Goal: Task Accomplishment & Management: Use online tool/utility

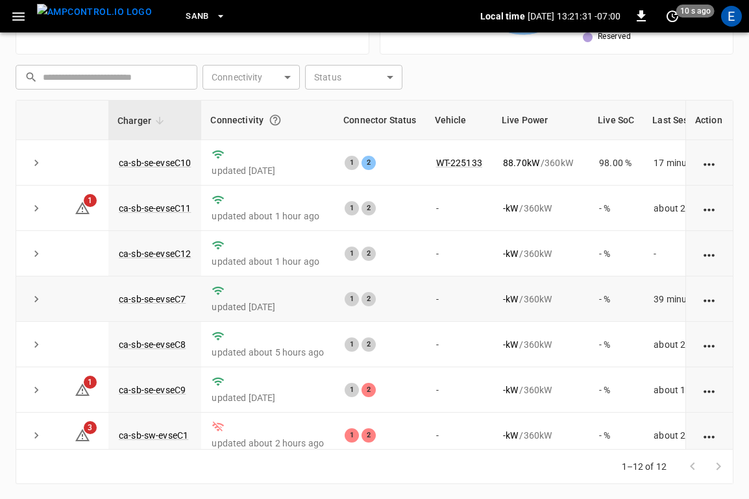
scroll to position [241, 0]
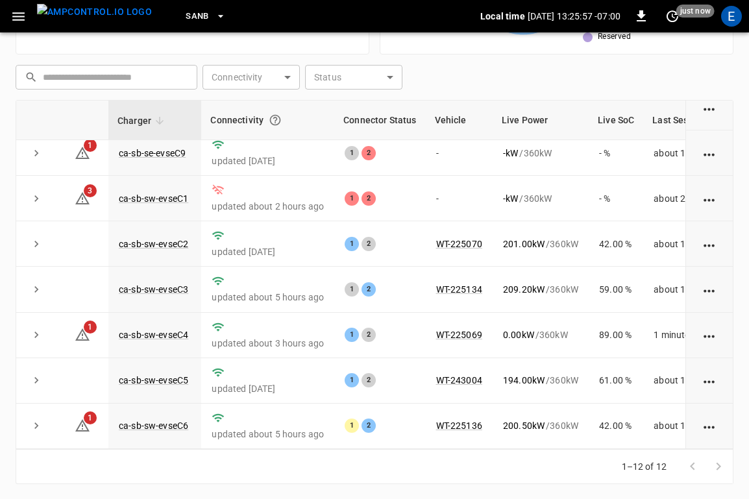
click at [186, 19] on span "SanB" at bounding box center [197, 16] width 23 height 15
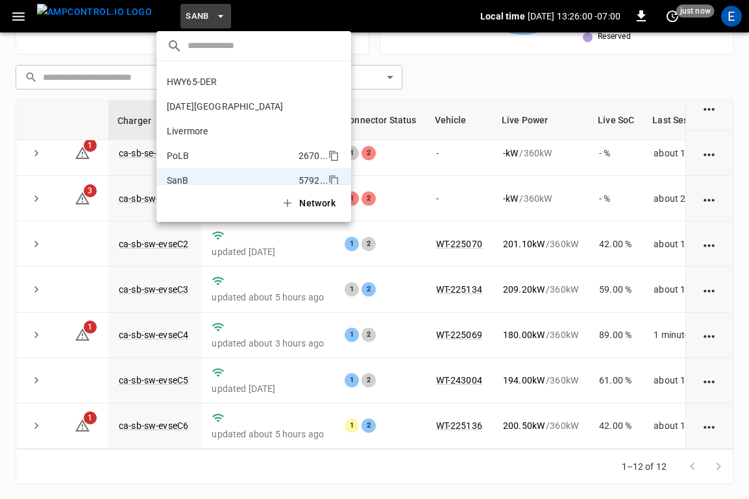
scroll to position [45, 0]
click at [210, 80] on p "HWY65-DER" at bounding box center [227, 82] width 121 height 13
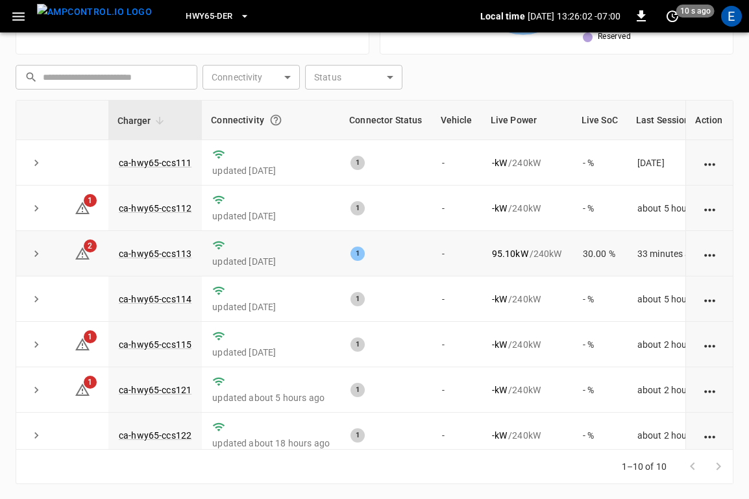
scroll to position [149, 0]
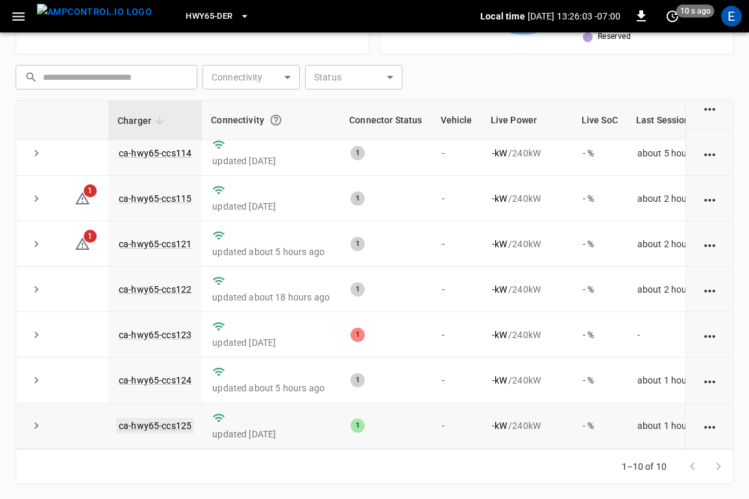
click at [162, 431] on link "ca-hwy65-ccs125" at bounding box center [155, 426] width 78 height 16
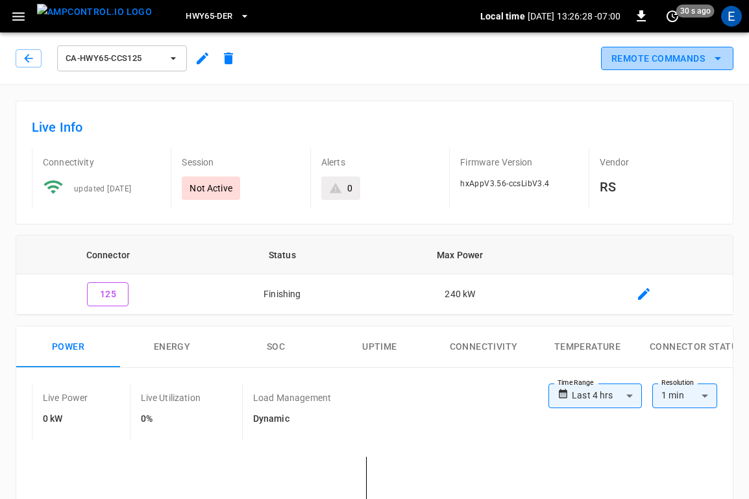
click at [653, 55] on button "Remote Commands" at bounding box center [667, 59] width 132 height 24
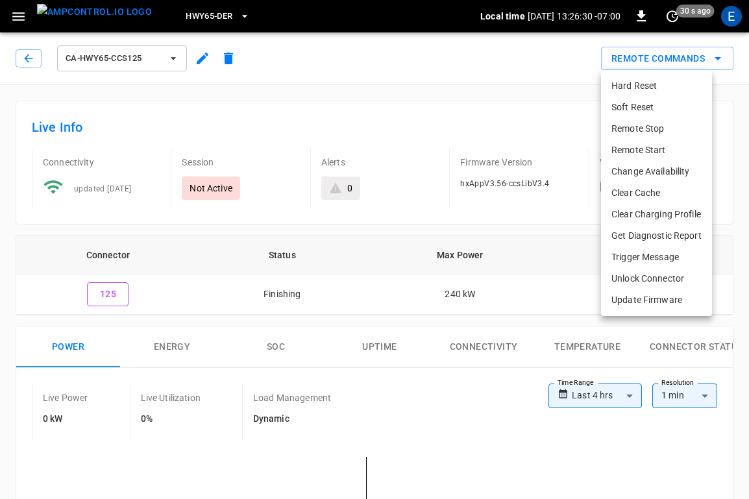
click at [638, 104] on li "Soft Reset" at bounding box center [656, 107] width 111 height 21
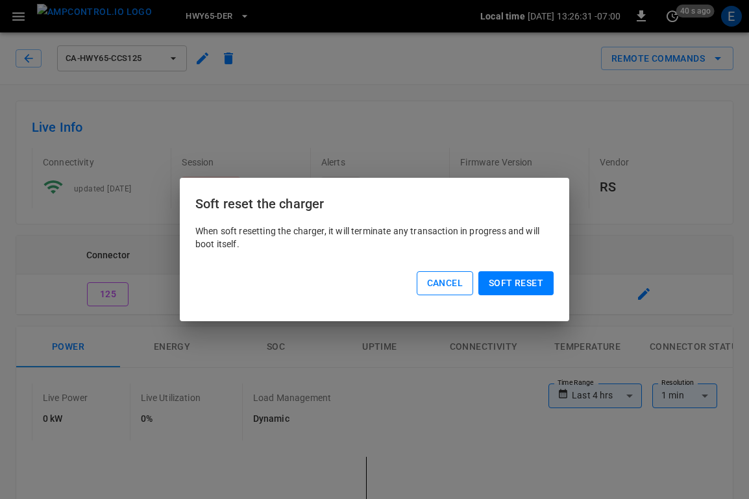
click at [425, 289] on button "Cancel" at bounding box center [445, 283] width 56 height 24
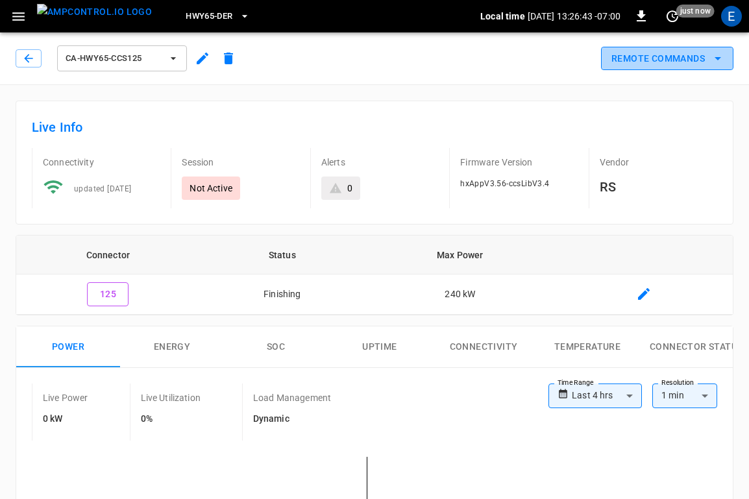
click at [668, 59] on button "Remote Commands" at bounding box center [667, 59] width 132 height 24
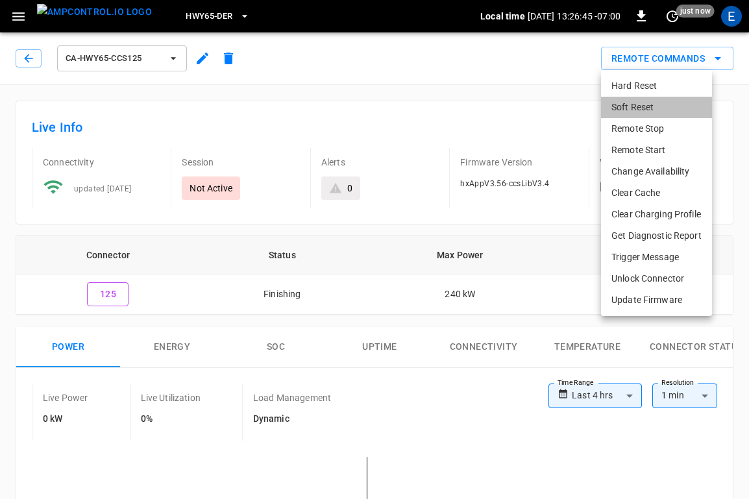
click at [647, 103] on li "Soft Reset" at bounding box center [656, 107] width 111 height 21
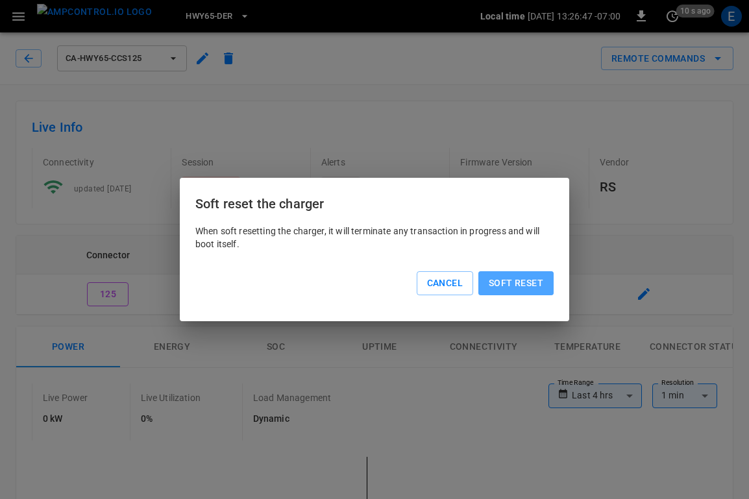
click at [514, 284] on button "Soft reset" at bounding box center [515, 283] width 75 height 24
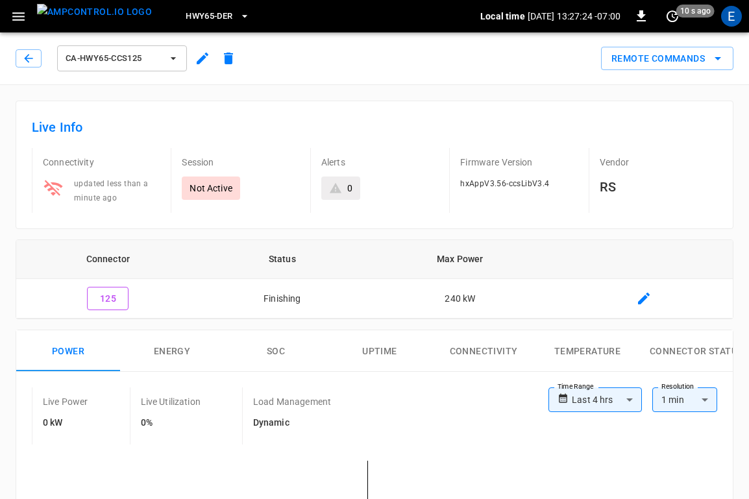
click at [103, 14] on img "menu" at bounding box center [94, 12] width 115 height 16
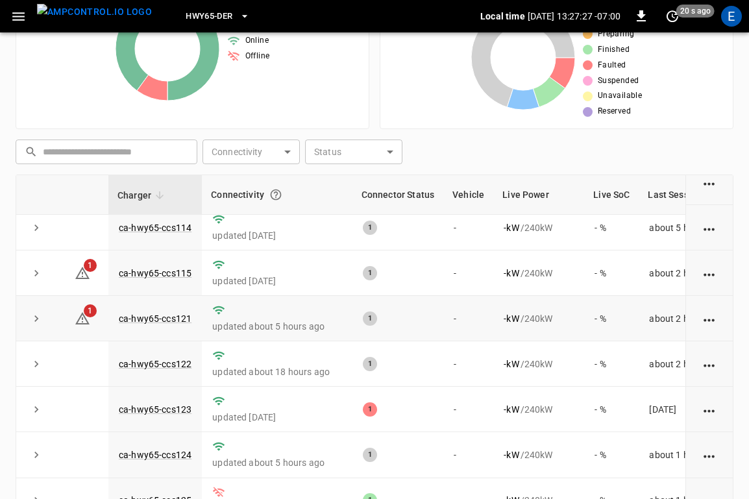
scroll to position [324, 0]
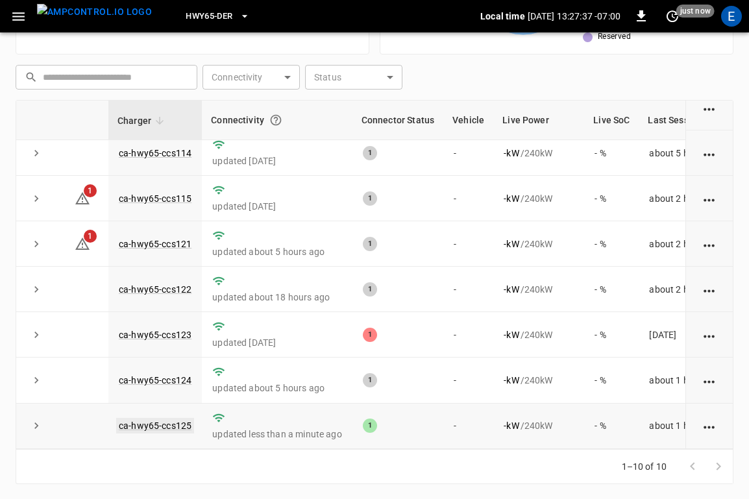
click at [167, 425] on link "ca-hwy65-ccs125" at bounding box center [155, 426] width 78 height 16
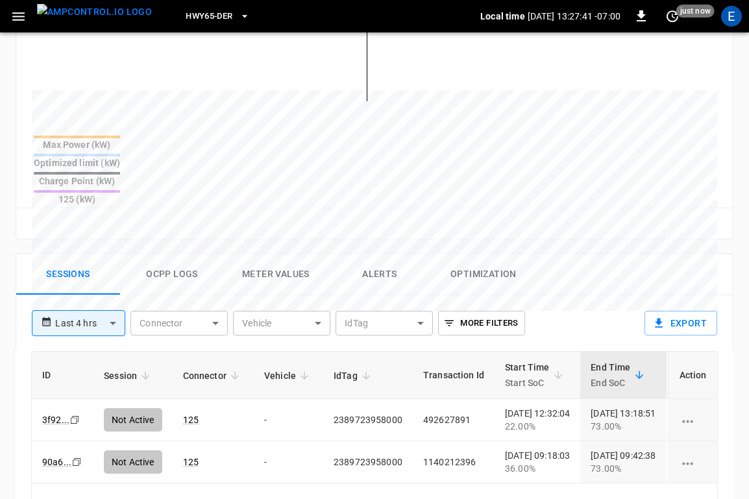
scroll to position [637, 0]
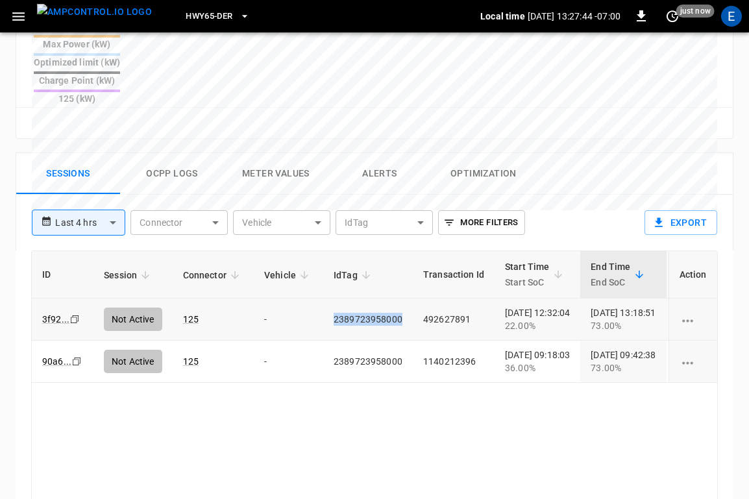
drag, startPoint x: 401, startPoint y: 273, endPoint x: 329, endPoint y: 273, distance: 72.0
click at [328, 298] on td "2389723958000" at bounding box center [368, 319] width 90 height 42
copy td "2389723958000"
click at [619, 195] on div "**********" at bounding box center [330, 217] width 618 height 45
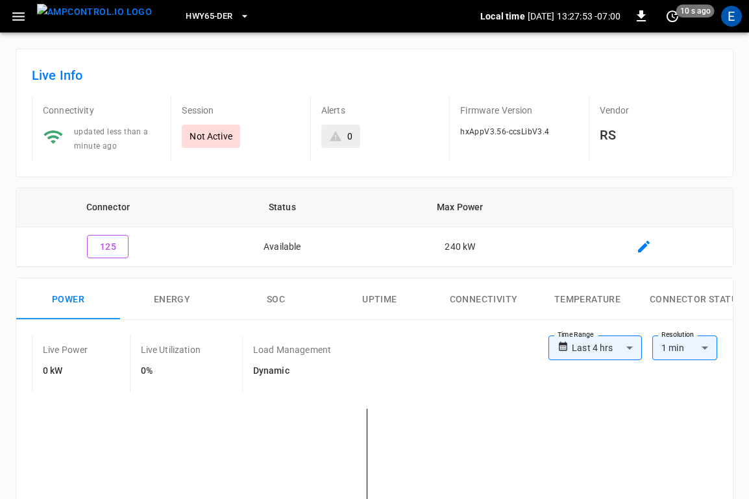
scroll to position [0, 0]
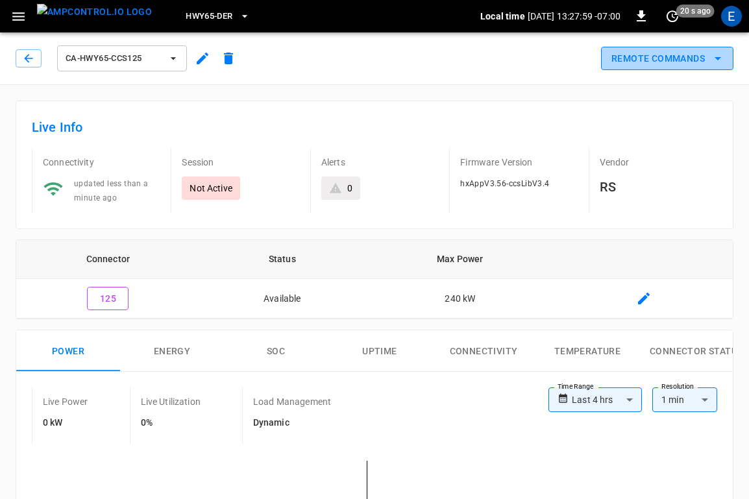
click at [692, 48] on button "Remote Commands" at bounding box center [667, 59] width 132 height 24
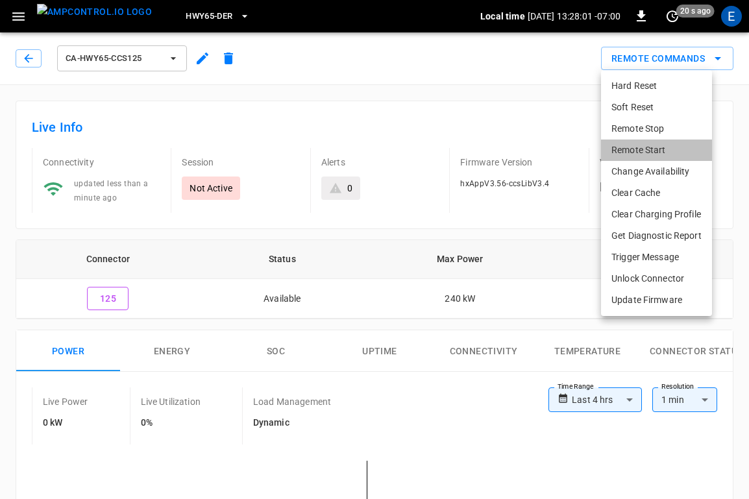
click at [646, 146] on li "Remote Start" at bounding box center [656, 149] width 111 height 21
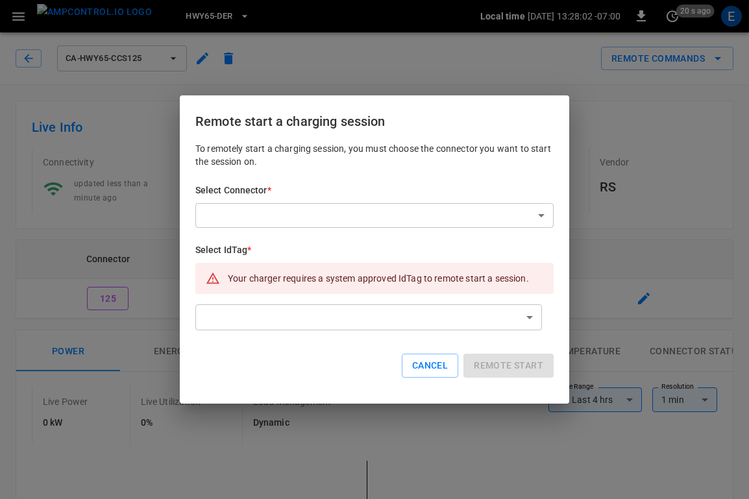
click at [350, 184] on h6 "Select Connector *" at bounding box center [374, 191] width 358 height 14
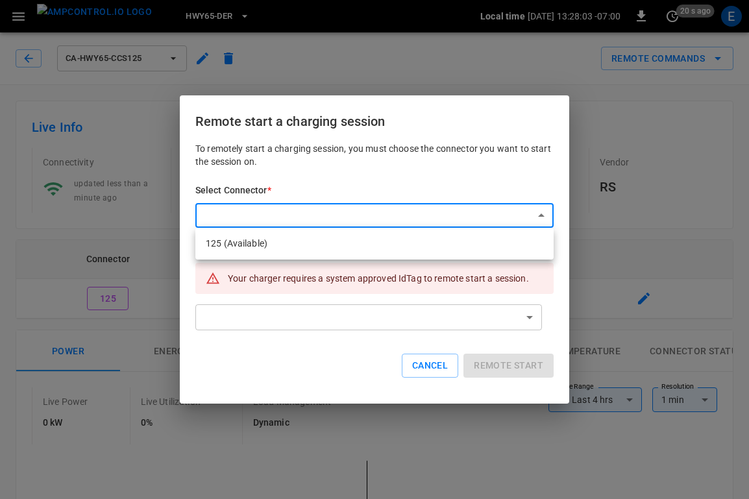
click at [328, 244] on li "125 (Available)" at bounding box center [374, 243] width 358 height 21
type input "**********"
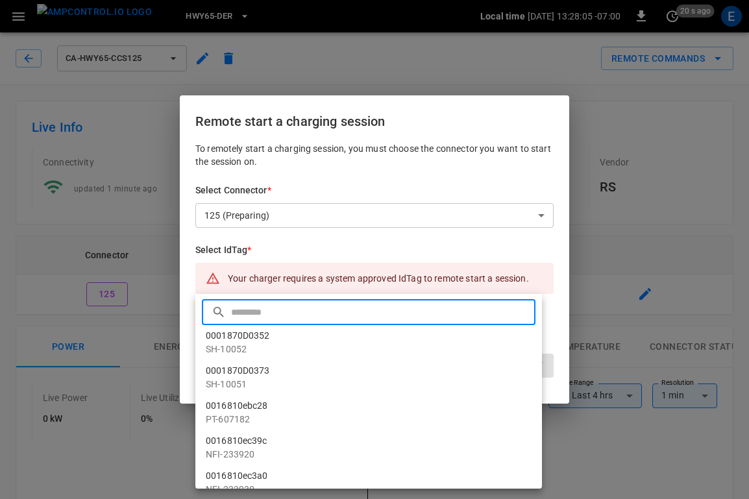
click at [312, 317] on input "text" at bounding box center [381, 312] width 301 height 34
paste input "**********"
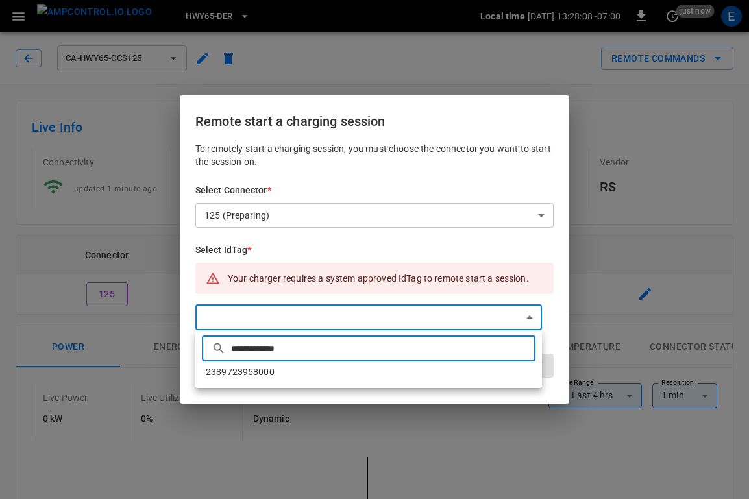
type input "**********"
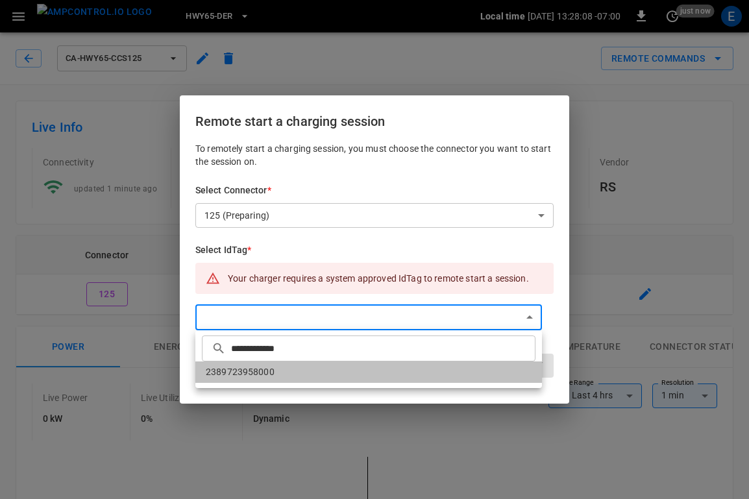
click at [298, 370] on li "2389723958000" at bounding box center [368, 371] width 346 height 21
type input "**********"
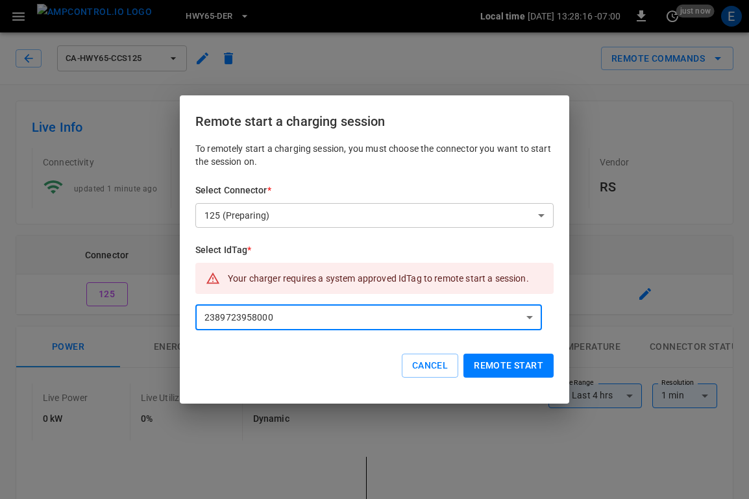
click at [497, 361] on button "Remote start" at bounding box center [508, 366] width 90 height 24
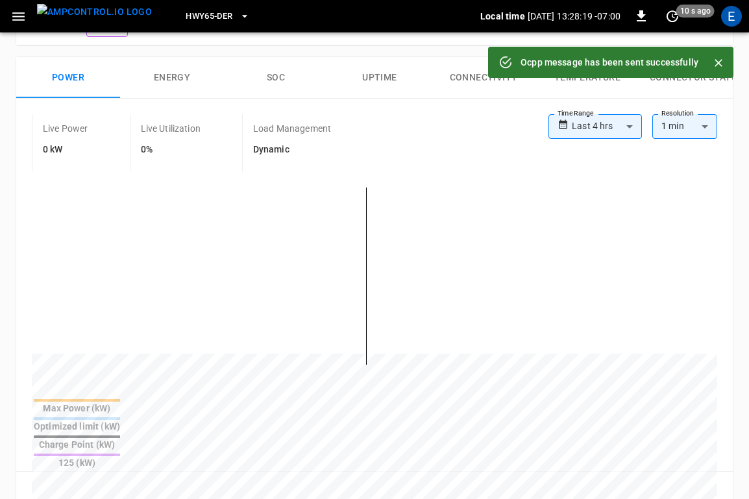
scroll to position [634, 0]
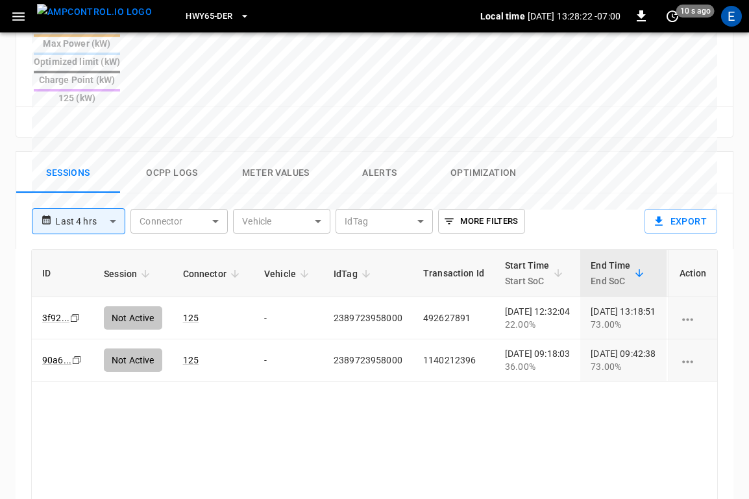
click at [186, 152] on button "Ocpp logs" at bounding box center [172, 173] width 104 height 42
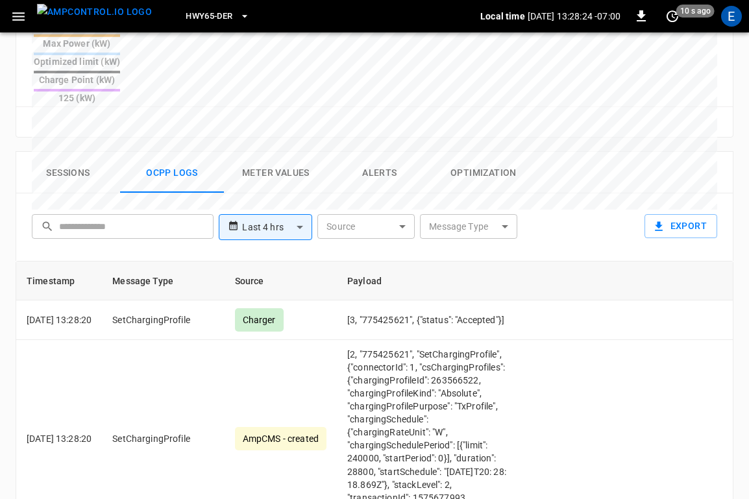
click at [95, 152] on button "Sessions" at bounding box center [68, 173] width 104 height 42
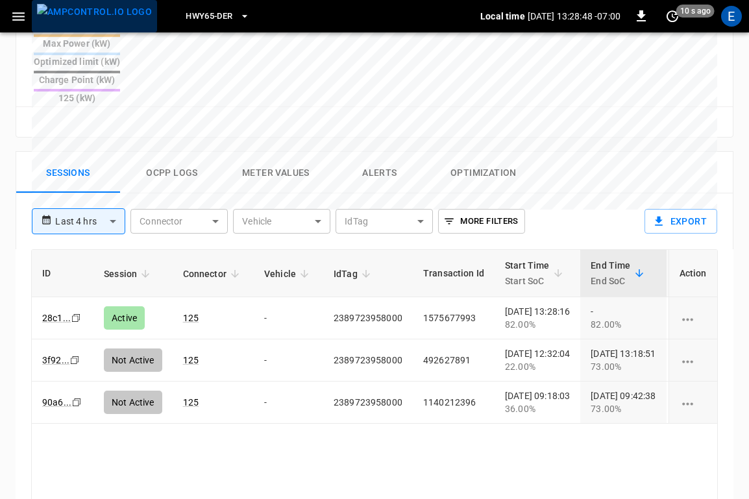
click at [104, 15] on img "menu" at bounding box center [94, 12] width 115 height 16
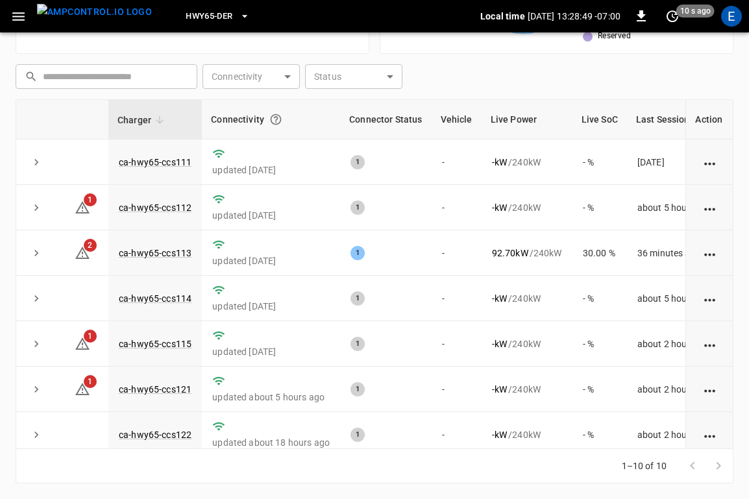
scroll to position [324, 0]
click at [208, 18] on span "HWY65-DER" at bounding box center [209, 16] width 47 height 15
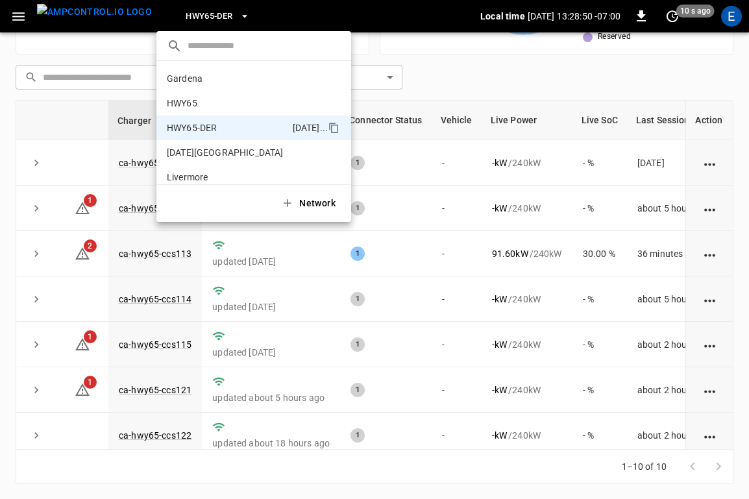
scroll to position [45, 0]
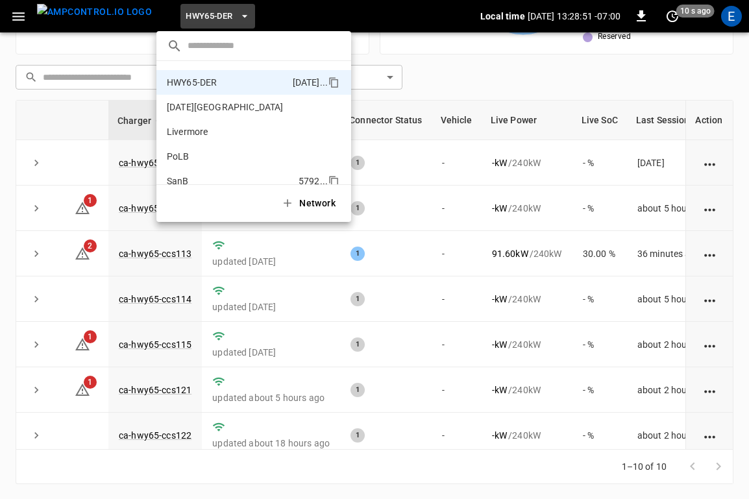
click at [204, 173] on li "SanB 5792 ..." at bounding box center [253, 181] width 195 height 25
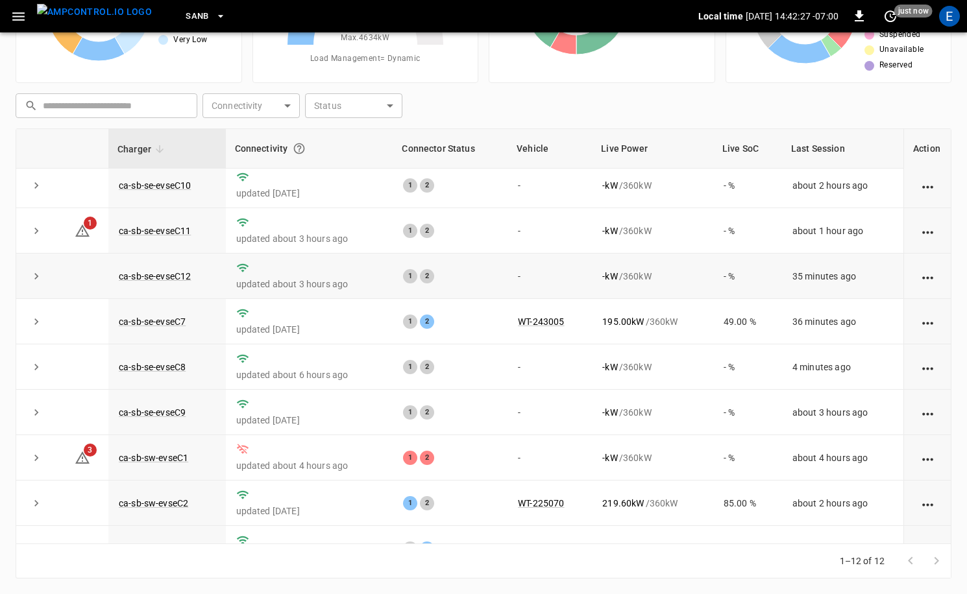
scroll to position [5, 0]
